Goal: Task Accomplishment & Management: Manage account settings

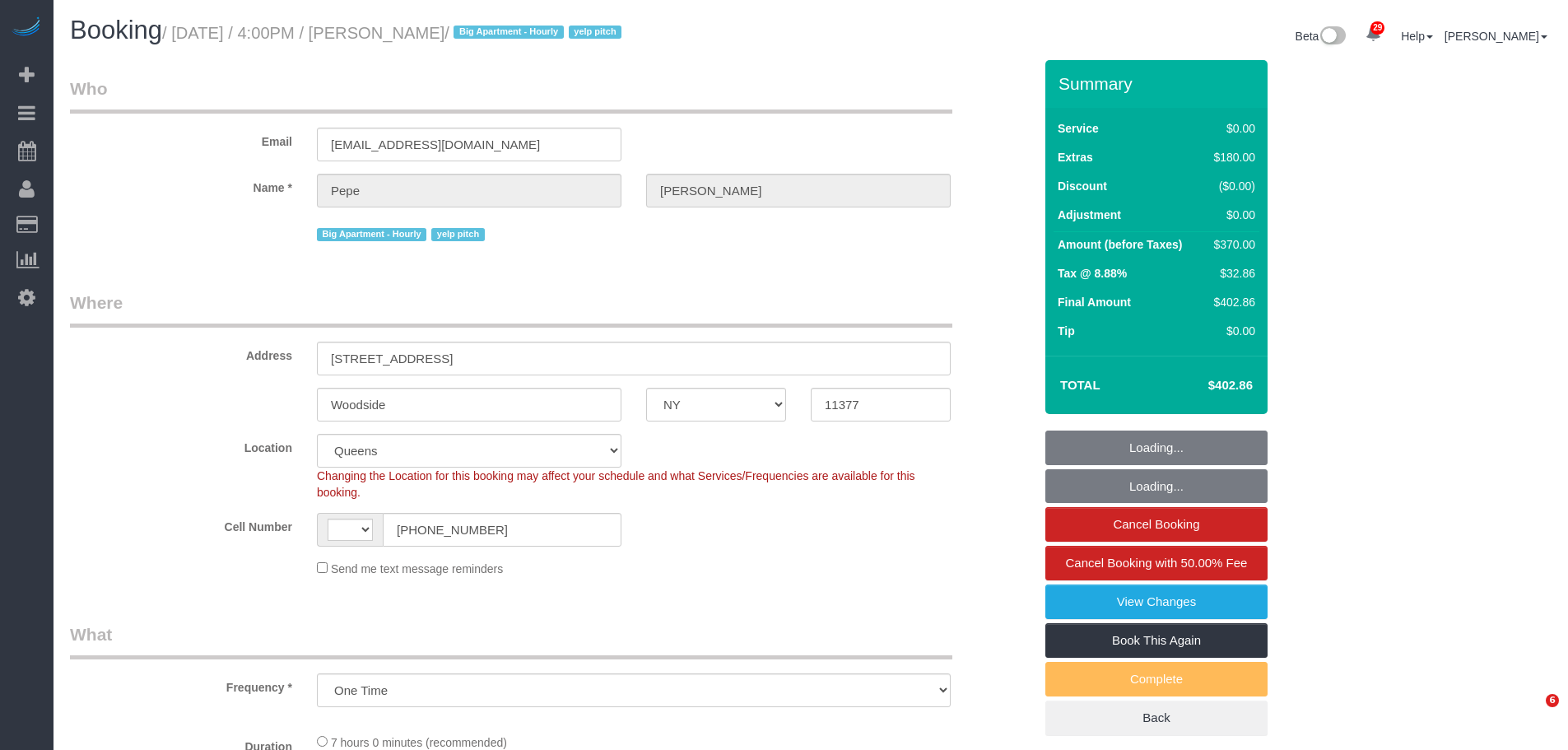
select select "NY"
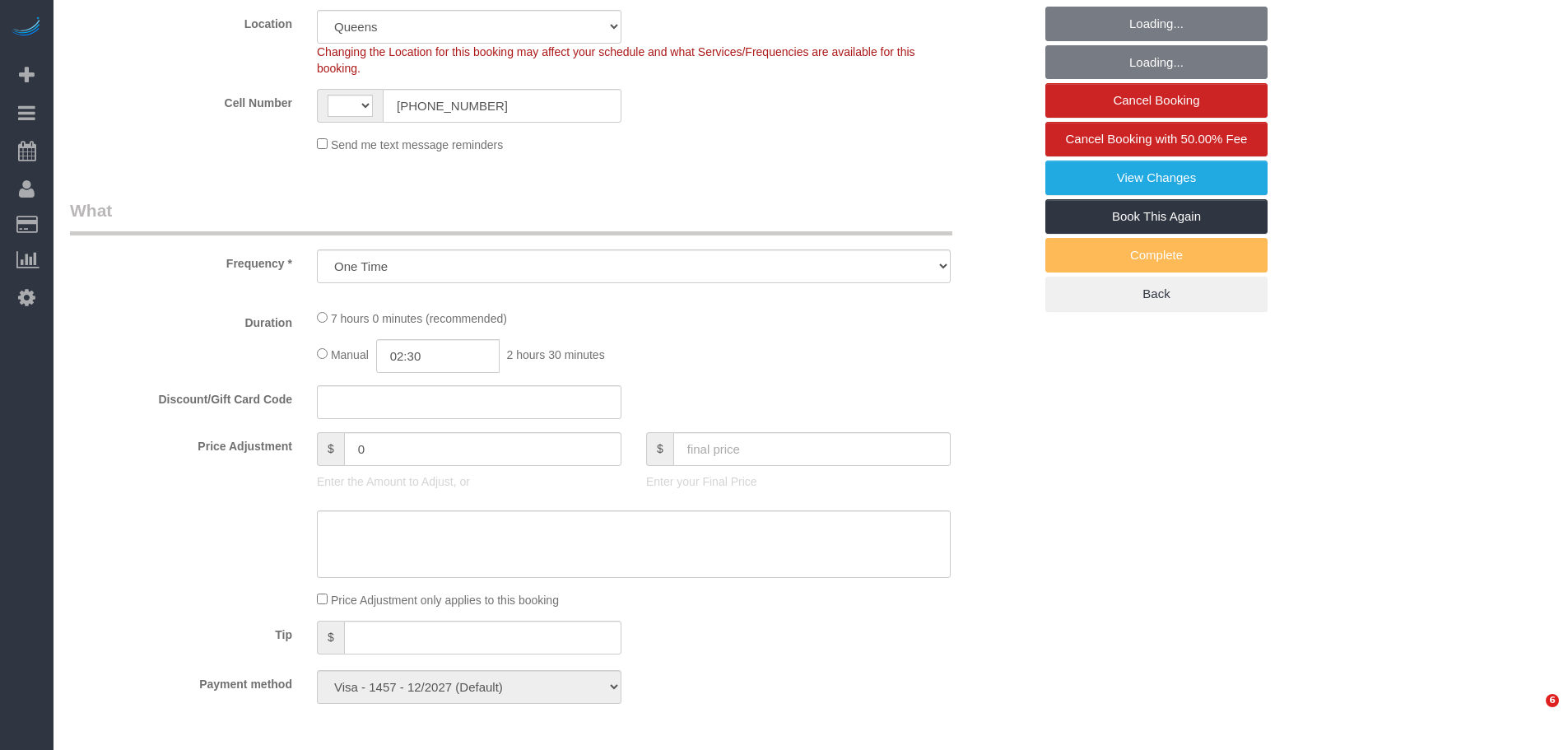
select select "object:838"
select select "string:[GEOGRAPHIC_DATA]"
select select "spot1"
select select "number:89"
select select "number:90"
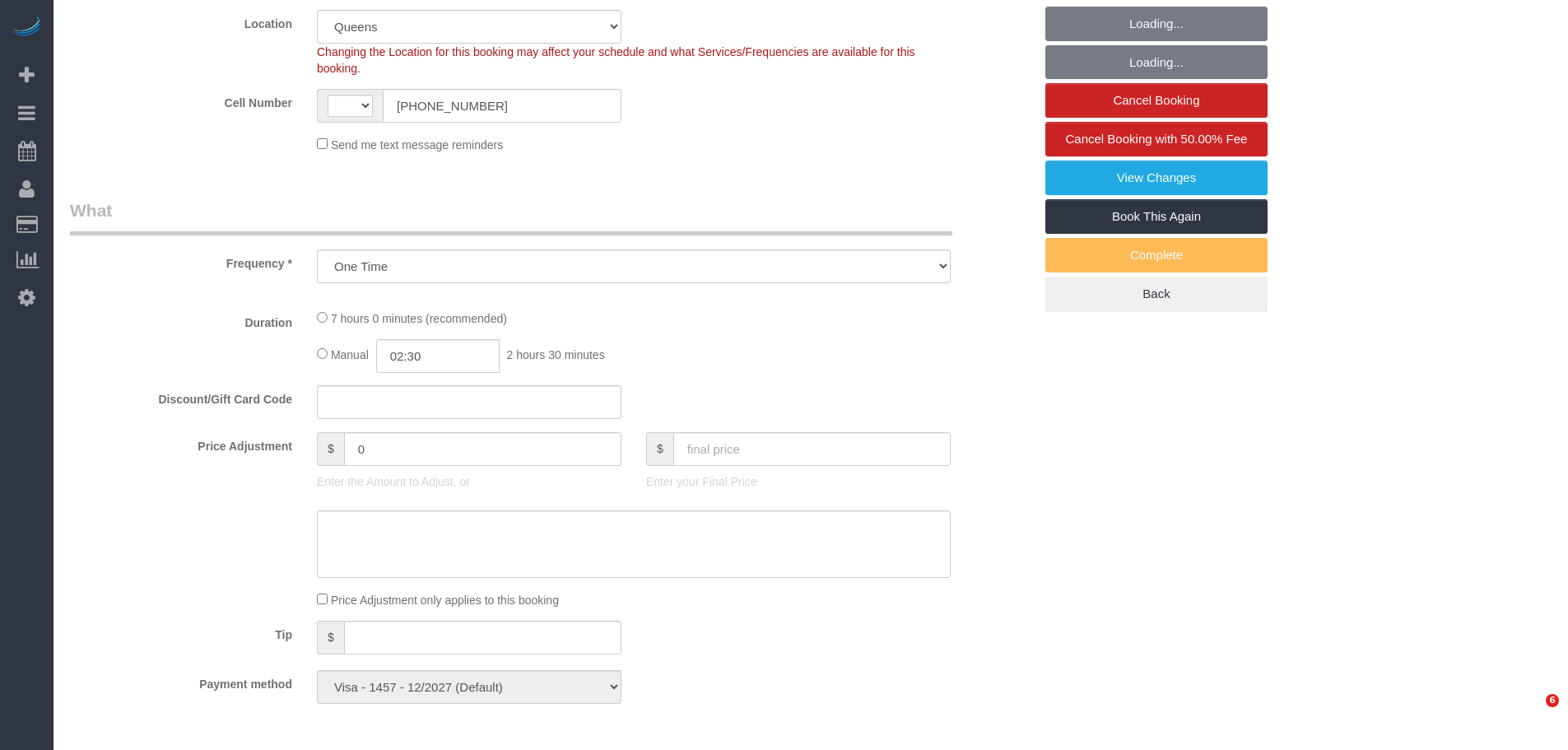
select select "number:15"
select select "number:5"
select select "2"
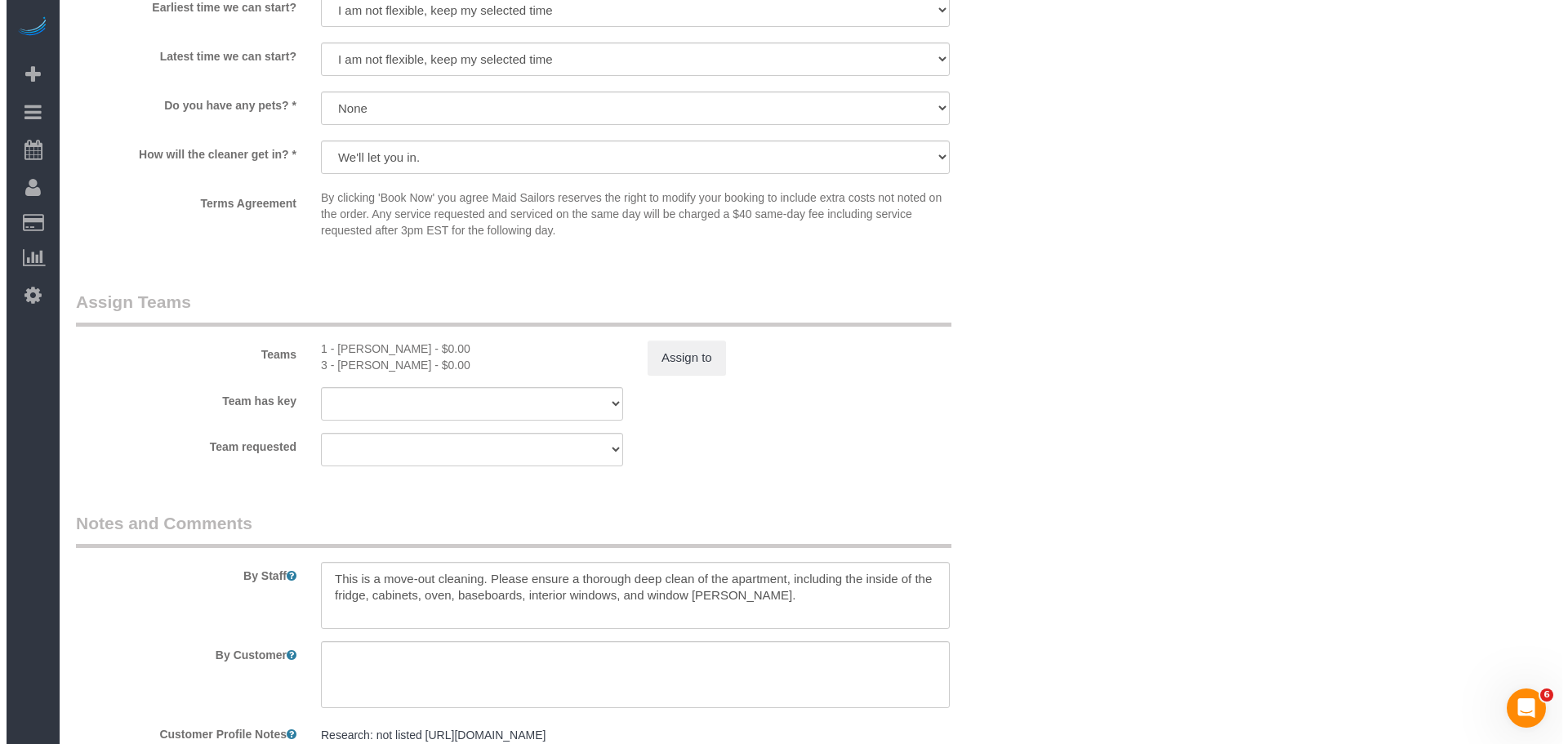
scroll to position [1874, 0]
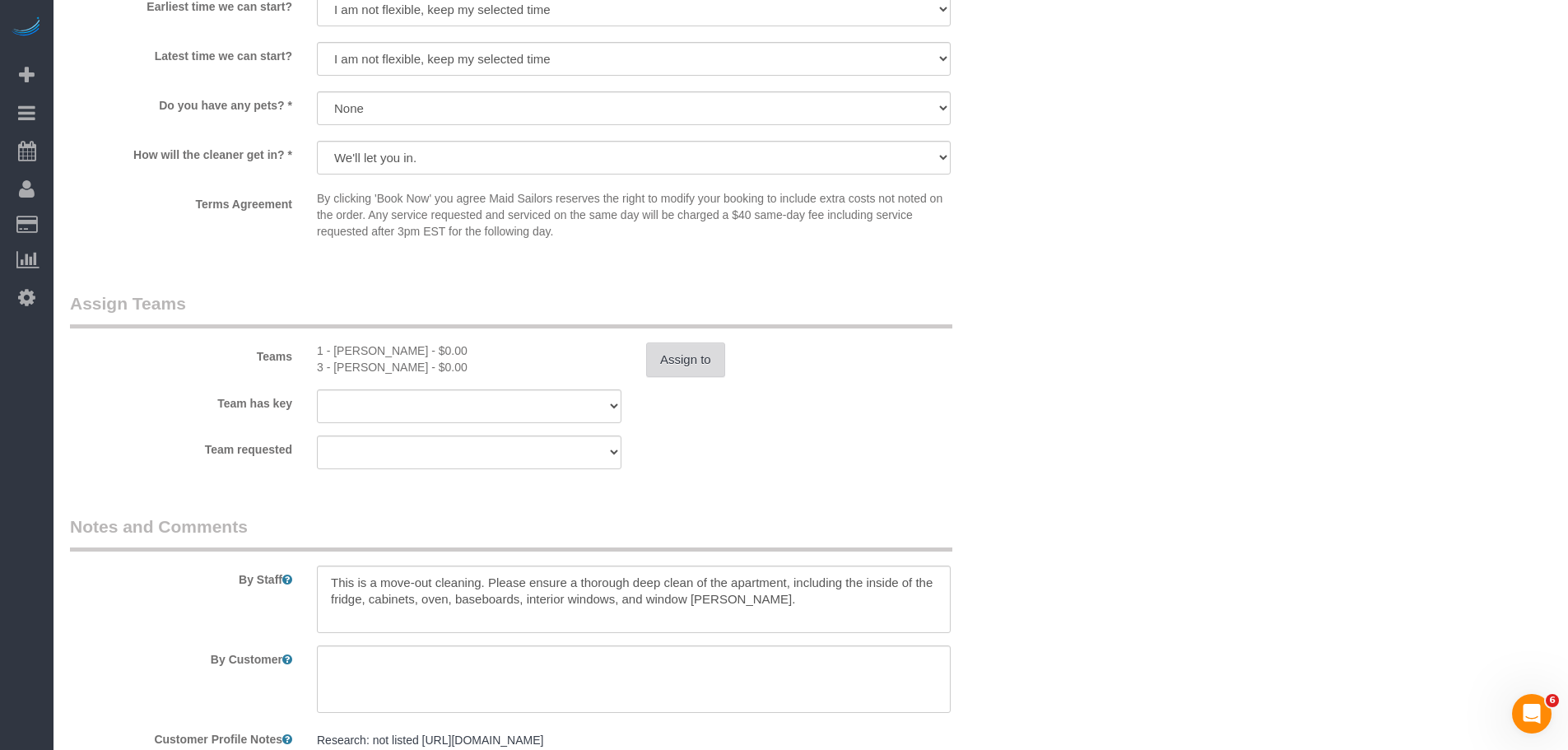
click at [699, 357] on button "Assign to" at bounding box center [685, 360] width 79 height 34
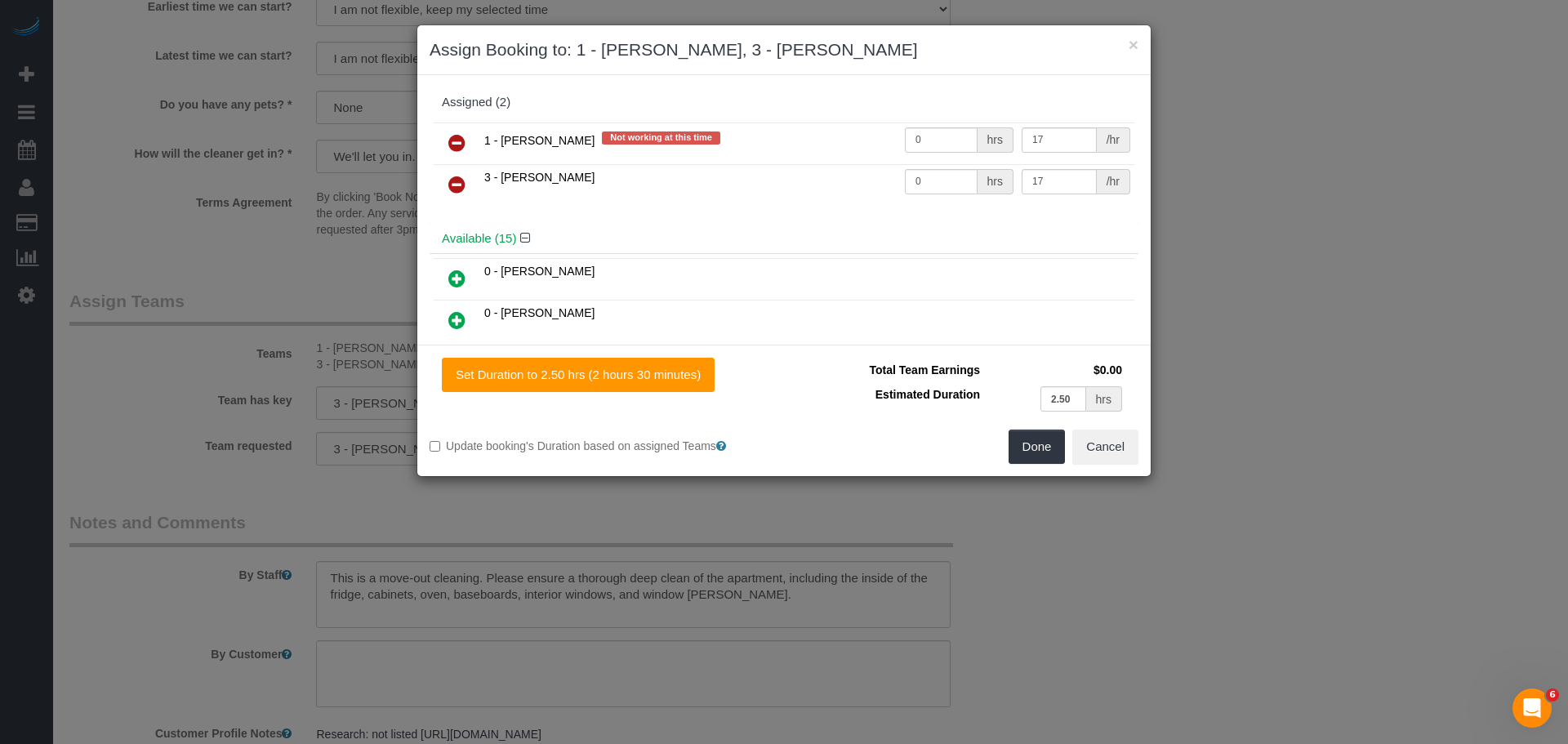
click at [450, 140] on icon at bounding box center [456, 143] width 17 height 20
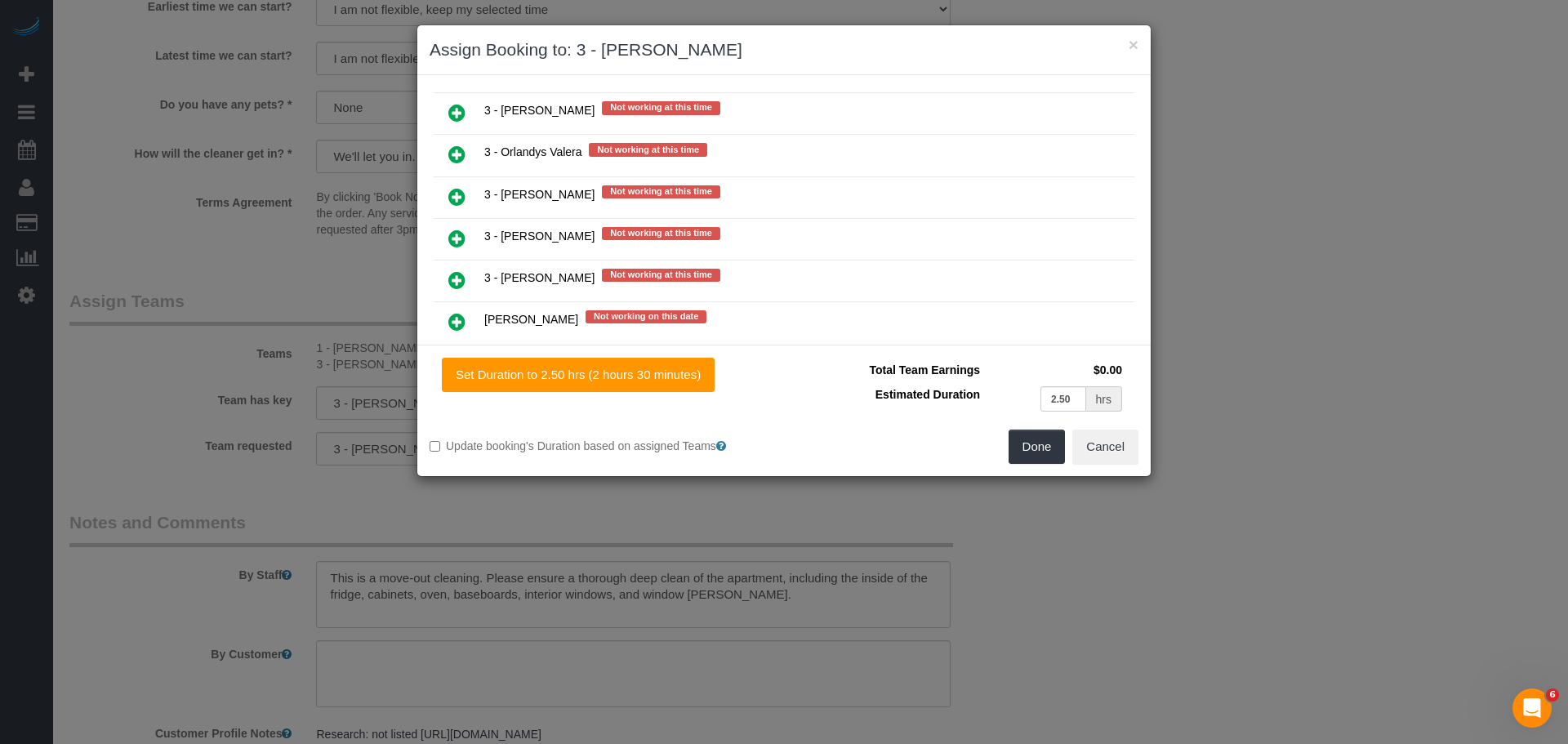
scroll to position [2537, 0]
click at [459, 134] on td at bounding box center [457, 153] width 47 height 41
click at [445, 151] on link at bounding box center [456, 153] width 39 height 32
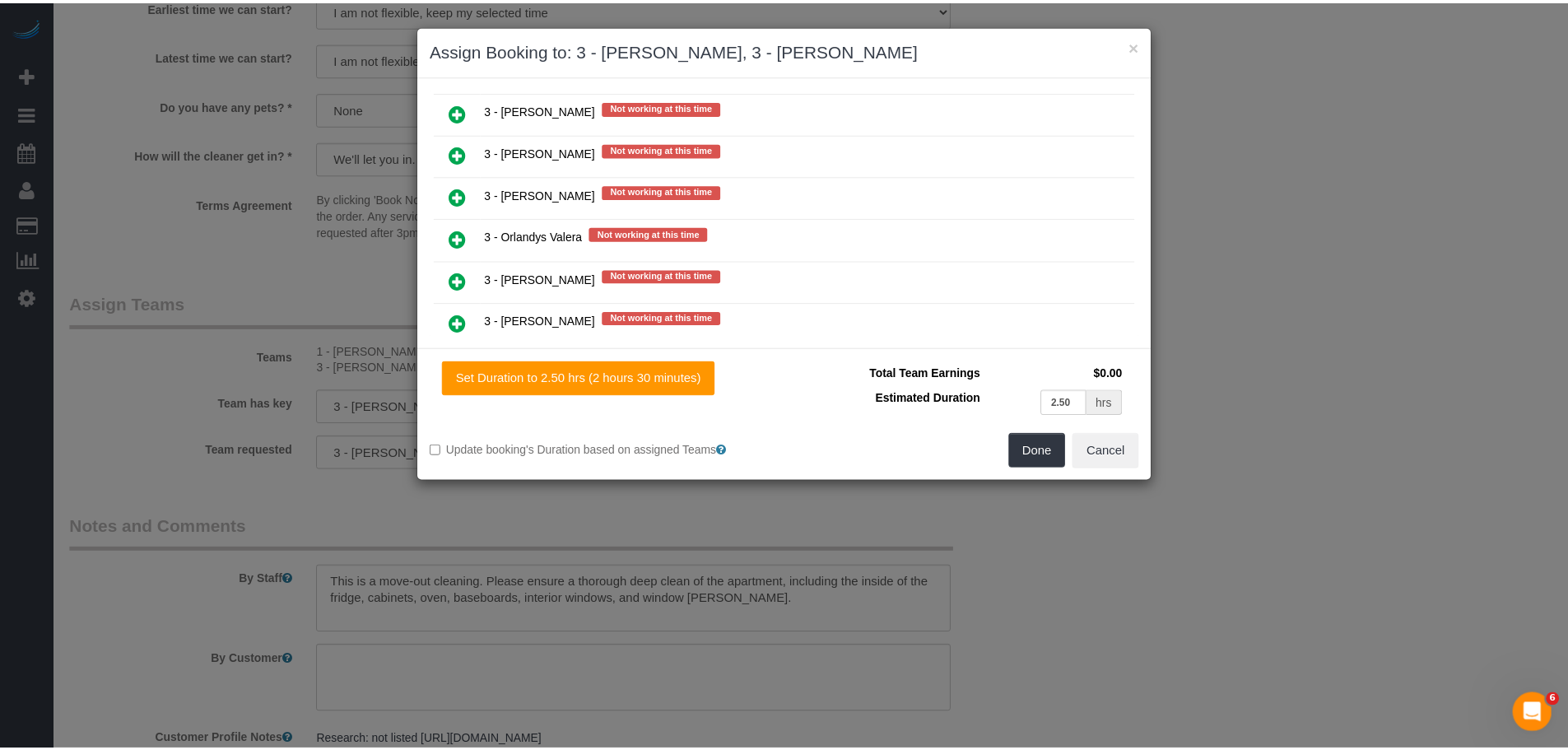
scroll to position [2601, 0]
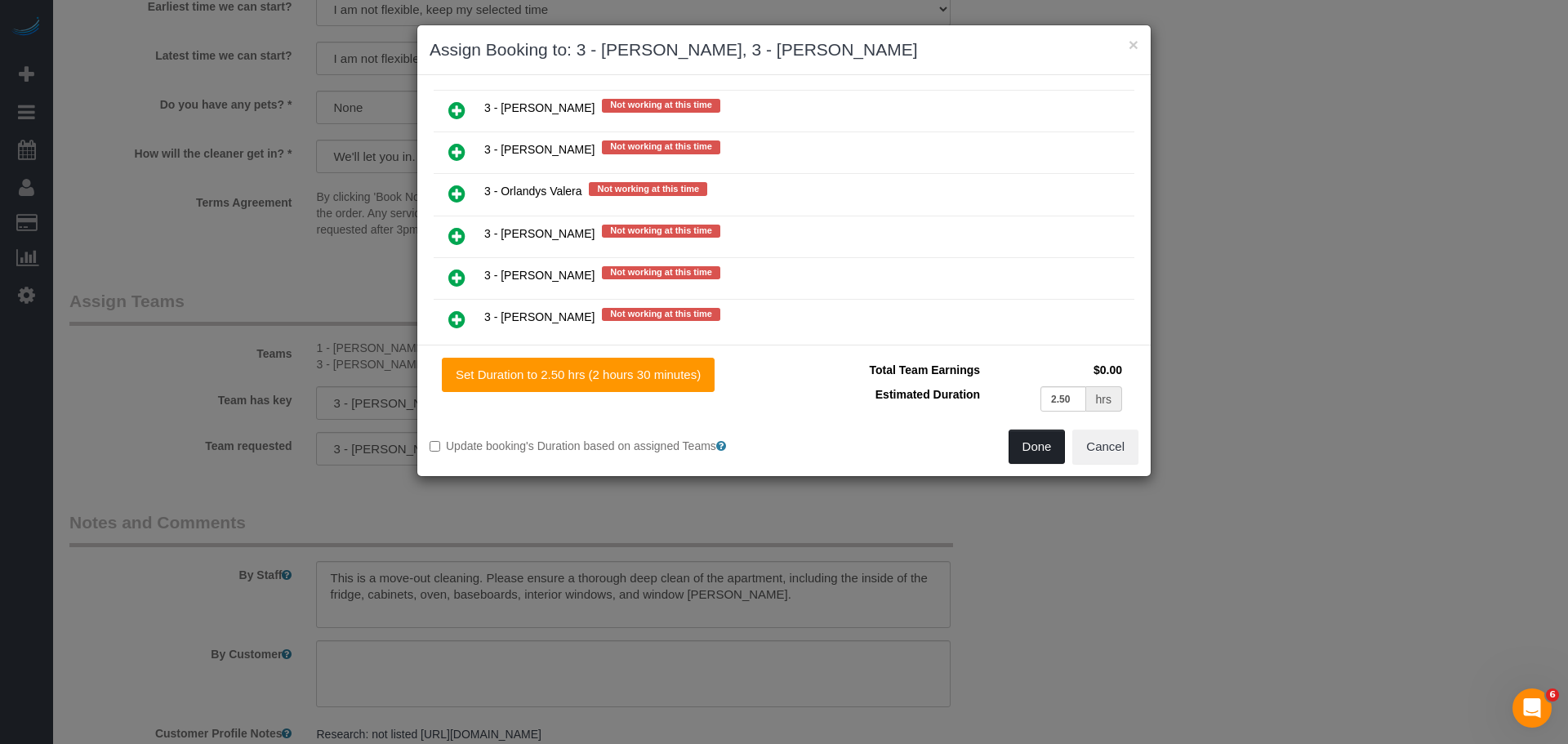
click at [1031, 446] on button "Done" at bounding box center [1037, 446] width 57 height 34
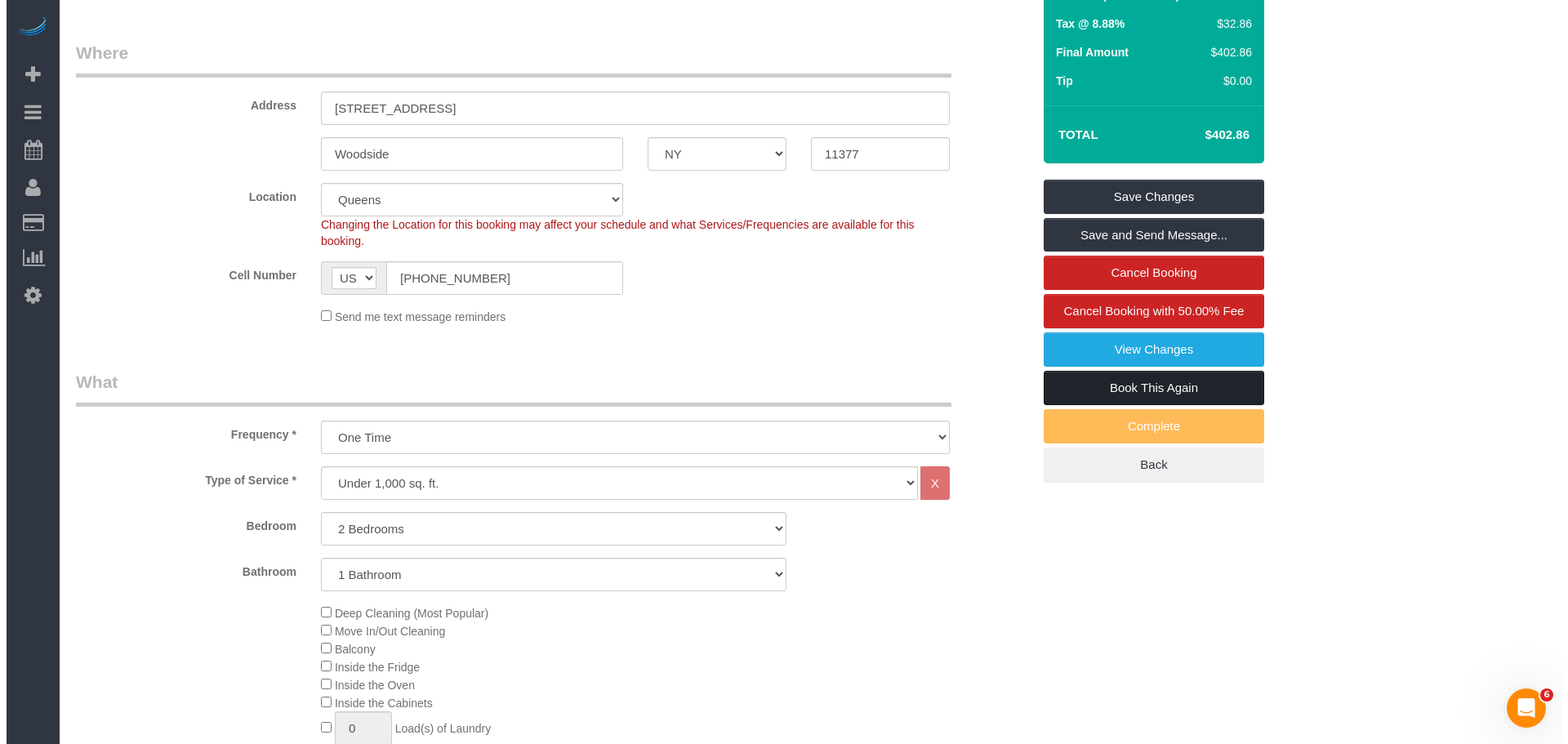
scroll to position [0, 0]
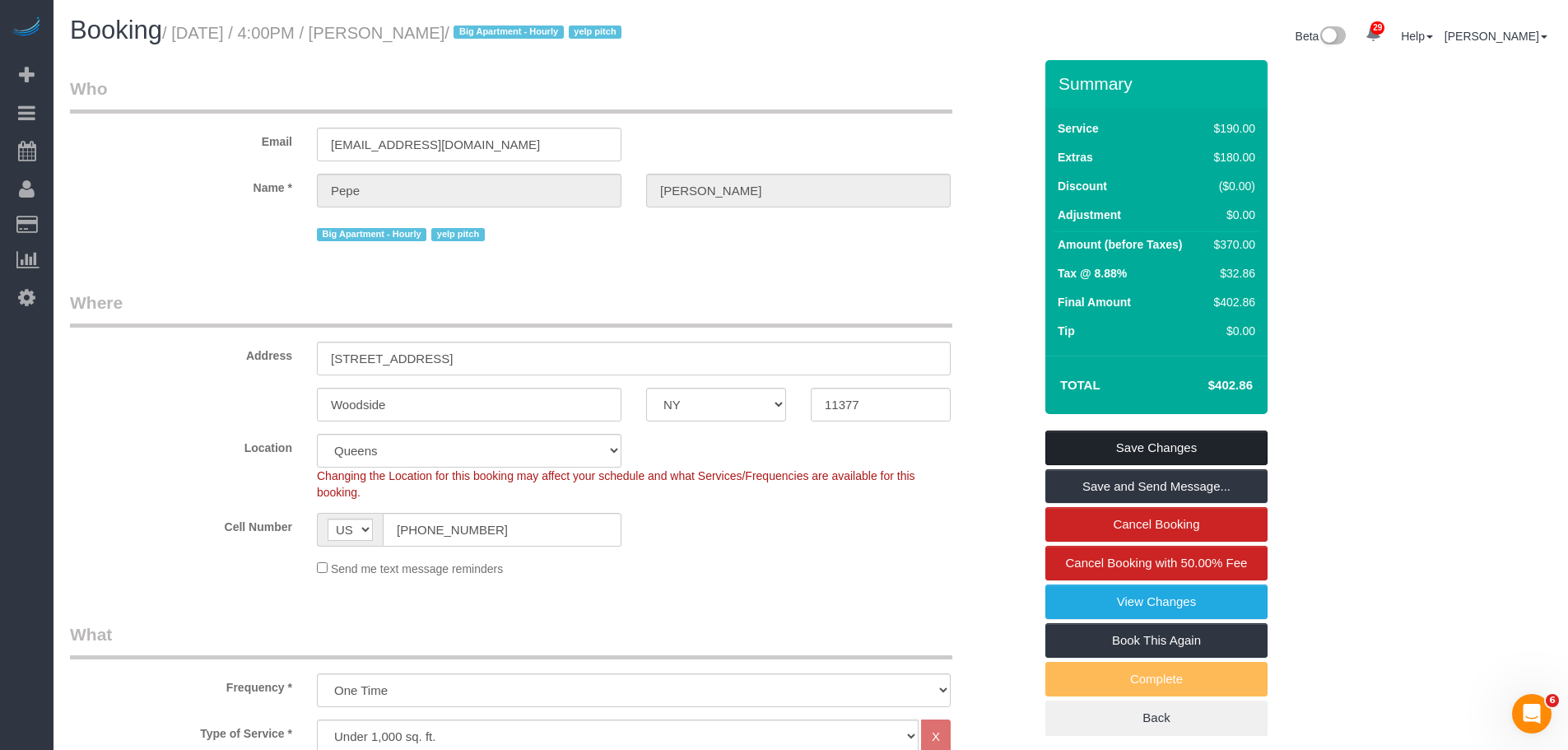
click at [1206, 437] on link "Save Changes" at bounding box center [1157, 447] width 222 height 34
